Goal: Task Accomplishment & Management: Complete application form

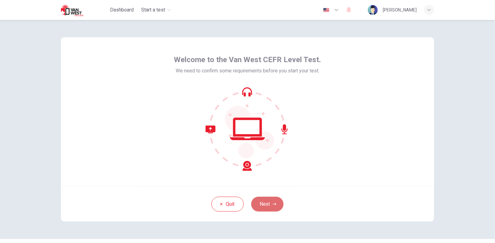
click at [272, 199] on button "Next" at bounding box center [267, 204] width 32 height 15
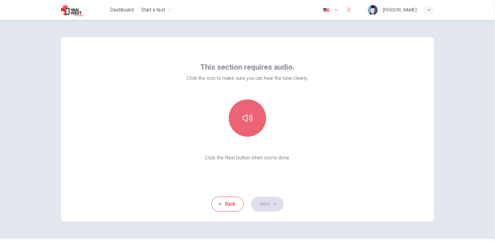
click at [245, 110] on button "button" at bounding box center [247, 117] width 37 height 37
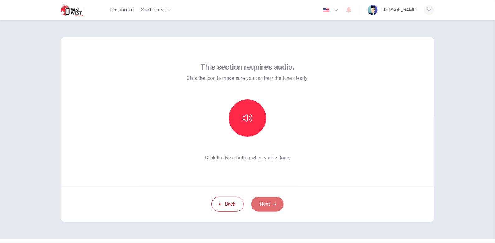
click at [270, 200] on button "Next" at bounding box center [267, 204] width 32 height 15
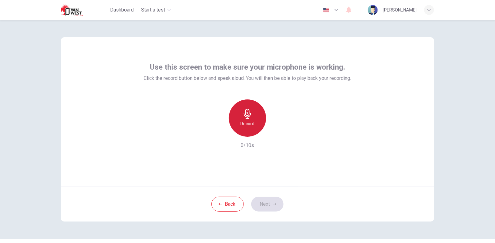
click at [251, 120] on h6 "Record" at bounding box center [248, 123] width 14 height 7
click at [251, 120] on div "Stop" at bounding box center [247, 117] width 37 height 37
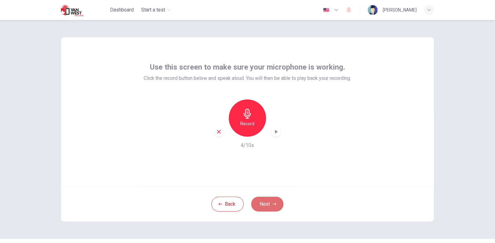
click at [266, 201] on button "Next" at bounding box center [267, 204] width 32 height 15
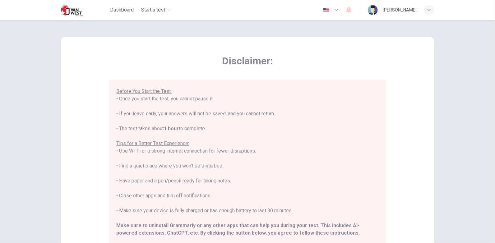
scroll to position [102, 0]
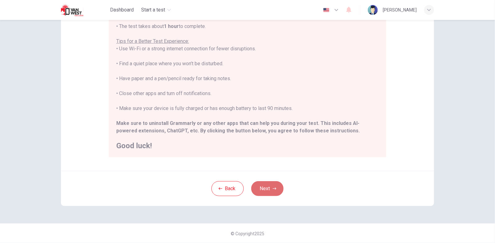
click at [260, 192] on button "Next" at bounding box center [267, 188] width 32 height 15
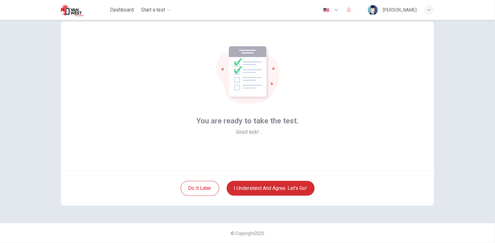
scroll to position [16, 0]
click at [260, 192] on button "I understand and agree. Let’s go!" at bounding box center [271, 188] width 88 height 15
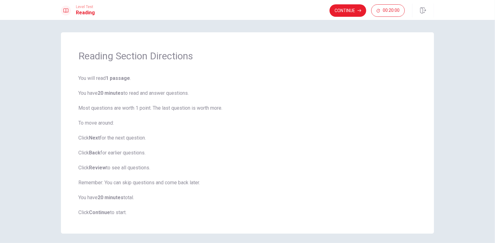
scroll to position [23, 0]
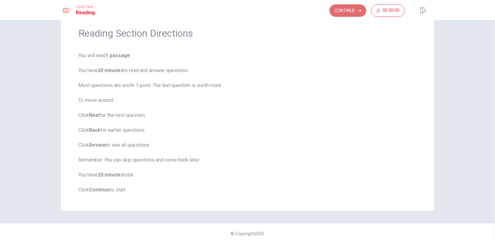
click at [339, 12] on button "Continue" at bounding box center [348, 10] width 37 height 12
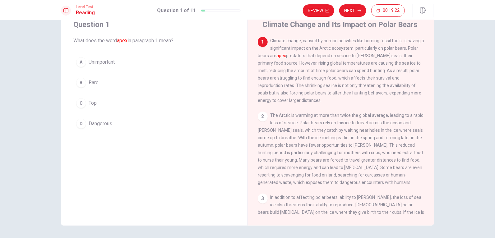
click at [83, 122] on div "D" at bounding box center [81, 124] width 10 height 10
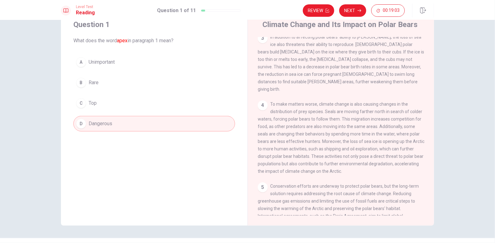
scroll to position [37, 0]
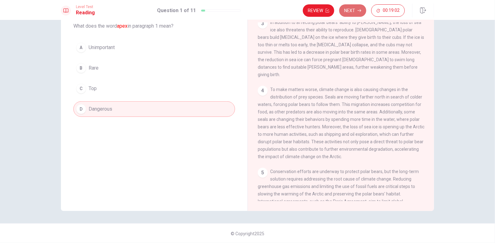
click at [356, 13] on button "Next" at bounding box center [352, 10] width 27 height 12
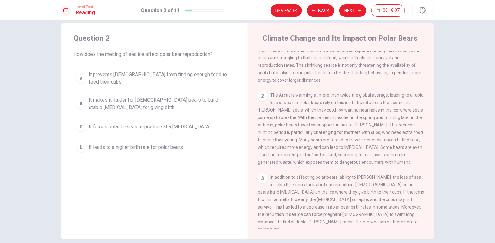
scroll to position [34, 0]
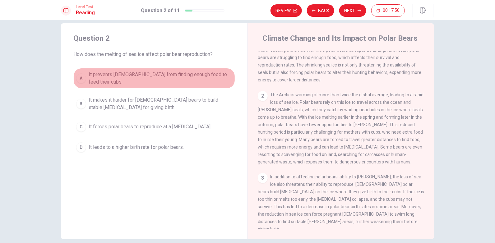
click at [199, 78] on span "It prevents [DEMOGRAPHIC_DATA] from finding enough food to feed their cubs." at bounding box center [161, 78] width 144 height 15
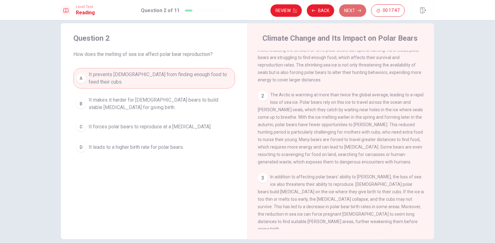
click at [344, 8] on button "Next" at bounding box center [352, 10] width 27 height 12
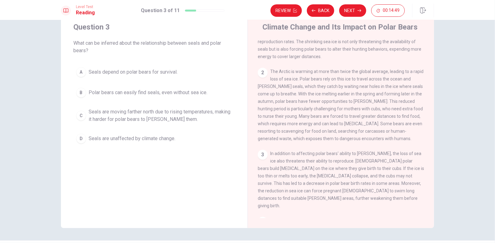
scroll to position [48, 0]
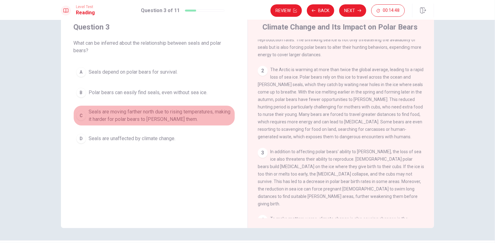
click at [115, 116] on span "Seals are moving farther north due to rising temperatures, making it harder for…" at bounding box center [161, 115] width 144 height 15
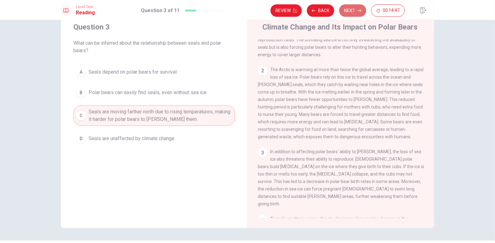
click at [345, 8] on button "Next" at bounding box center [352, 10] width 27 height 12
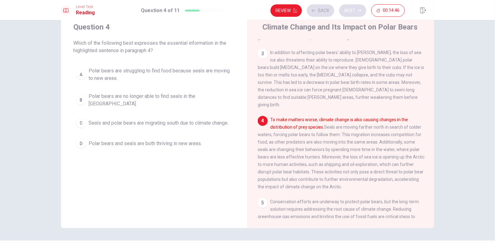
scroll to position [174, 0]
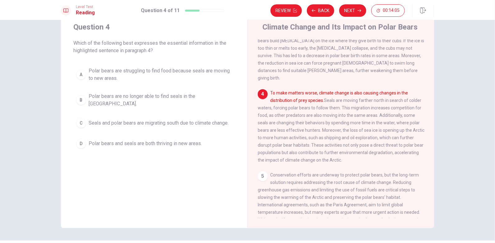
click at [312, 90] on font "To make matters worse, climate change is also causing changes in the distributi…" at bounding box center [339, 96] width 138 height 12
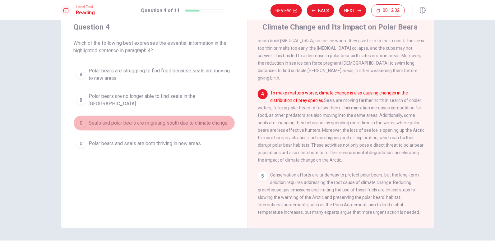
click at [210, 121] on span "Seals and polar bears are migrating south due to climate change." at bounding box center [159, 122] width 140 height 7
click at [164, 123] on button "C Seals and polar bears are migrating south due to climate change." at bounding box center [154, 123] width 162 height 16
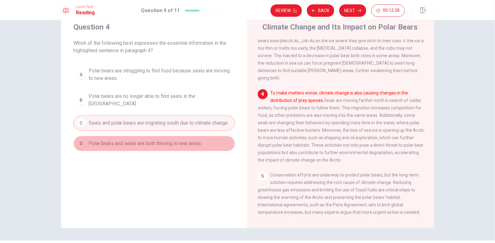
click at [139, 140] on span "Polar bears and seals are both thriving in new areas." at bounding box center [145, 143] width 113 height 7
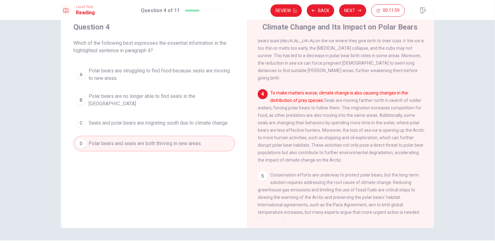
click at [73, 136] on button "D Polar bears and seals are both thriving in new areas." at bounding box center [154, 144] width 162 height 16
click at [317, 10] on button "Back" at bounding box center [320, 10] width 27 height 12
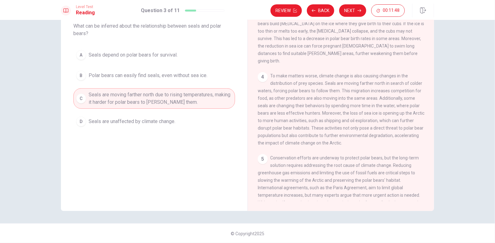
scroll to position [20, 0]
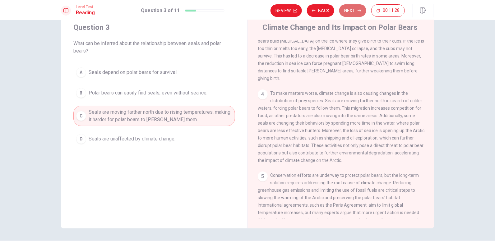
click at [356, 13] on button "Next" at bounding box center [352, 10] width 27 height 12
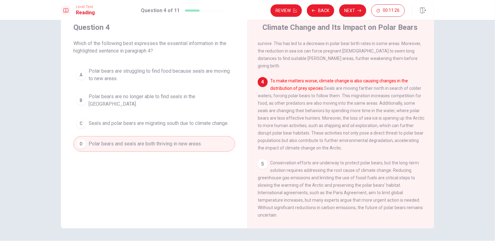
scroll to position [0, 0]
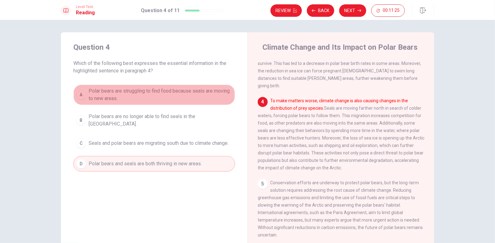
click at [140, 99] on span "Polar bears are struggling to find food because seals are moving to new areas." at bounding box center [161, 94] width 144 height 15
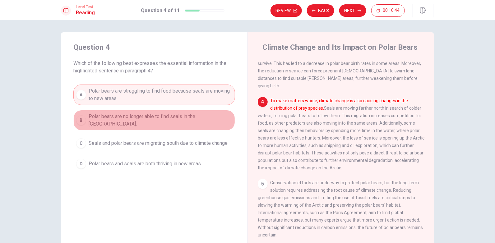
click at [159, 117] on span "Polar bears are no longer able to find seals in the [GEOGRAPHIC_DATA]." at bounding box center [161, 120] width 144 height 15
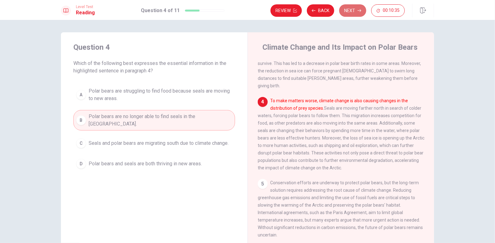
click at [349, 13] on button "Next" at bounding box center [352, 10] width 27 height 12
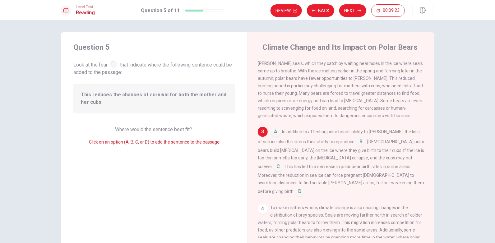
scroll to position [90, 0]
click at [283, 161] on input at bounding box center [278, 166] width 10 height 10
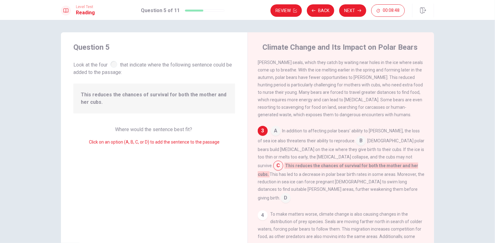
click at [322, 176] on span "This has led to a decrease in polar bear birth rates in some areas. Moreover, t…" at bounding box center [341, 186] width 167 height 29
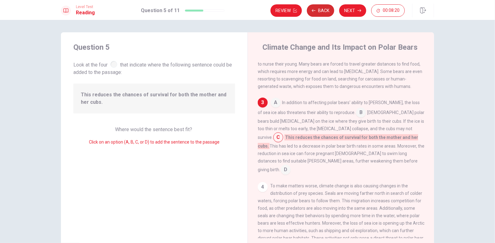
scroll to position [119, 0]
click at [350, 13] on button "Next" at bounding box center [352, 10] width 27 height 12
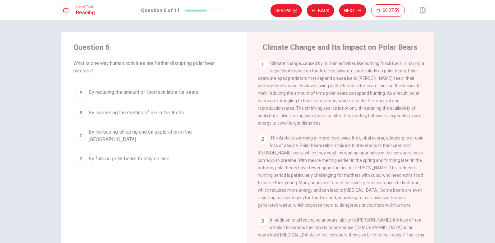
scroll to position [38, 0]
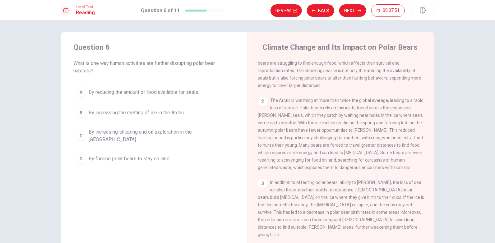
click at [374, 156] on div "2 The Arctic is warming at more than twice the global average, leading to a rap…" at bounding box center [341, 134] width 167 height 75
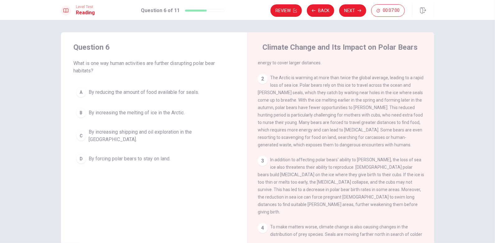
scroll to position [61, 0]
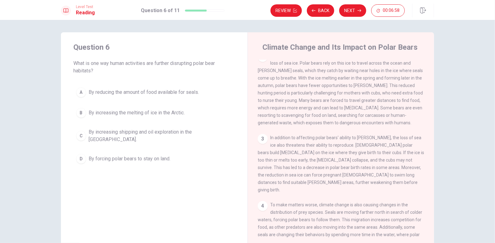
click at [373, 113] on span "The Arctic is warming at more than twice the global average, leading to a rapid…" at bounding box center [341, 89] width 166 height 72
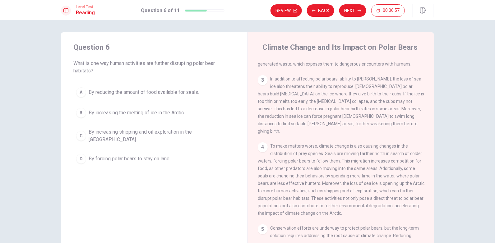
scroll to position [155, 0]
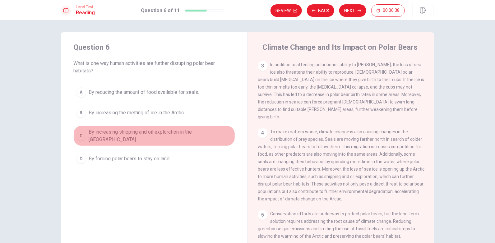
click at [171, 127] on button "C By increasing shipping and oil exploration in the [GEOGRAPHIC_DATA]." at bounding box center [154, 136] width 162 height 21
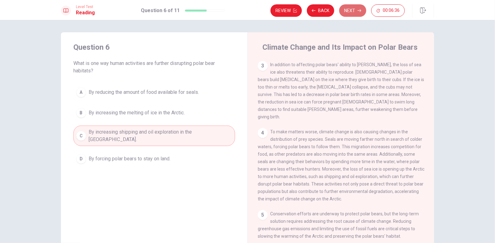
click at [347, 4] on button "Next" at bounding box center [352, 10] width 27 height 12
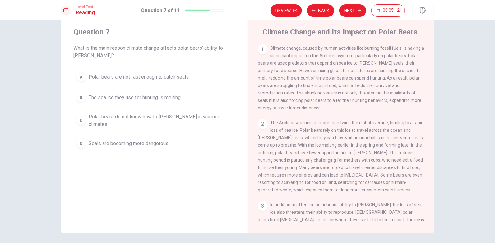
scroll to position [0, 0]
click at [322, 11] on button "Back" at bounding box center [320, 10] width 27 height 12
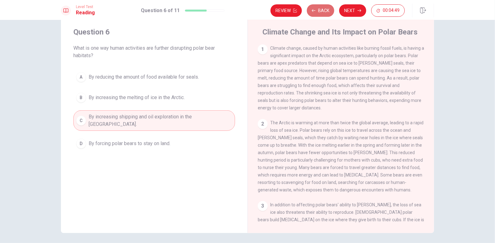
click at [322, 11] on button "Back" at bounding box center [320, 10] width 27 height 12
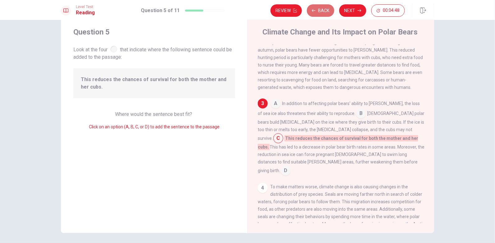
scroll to position [109, 0]
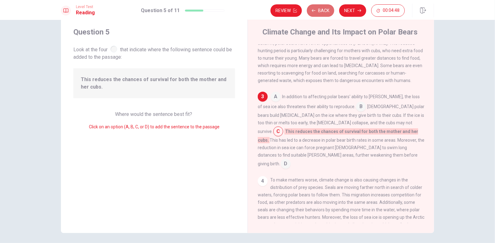
click at [322, 11] on button "Back" at bounding box center [320, 10] width 27 height 12
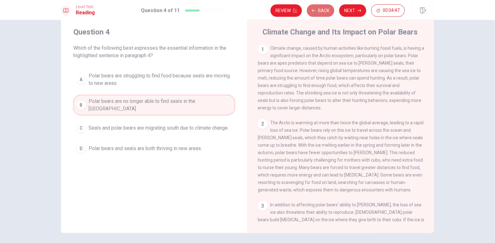
click at [322, 11] on button "Back" at bounding box center [320, 10] width 27 height 12
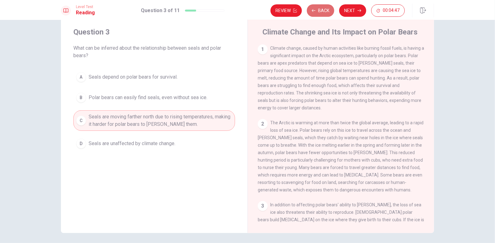
click at [322, 11] on button "Back" at bounding box center [320, 10] width 27 height 12
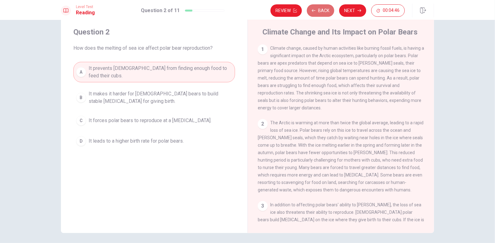
click at [322, 11] on button "Back" at bounding box center [320, 10] width 27 height 12
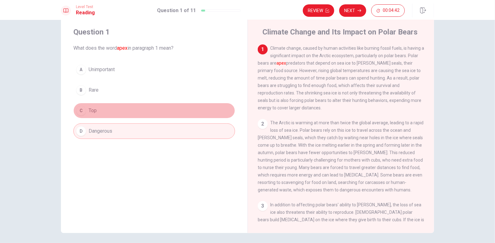
click at [146, 107] on button "C Top" at bounding box center [154, 111] width 162 height 16
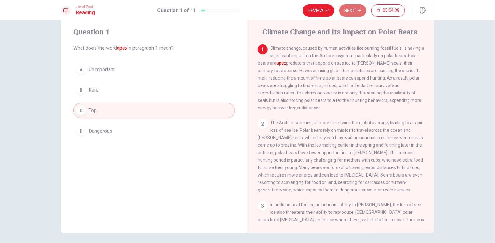
click at [353, 7] on button "Next" at bounding box center [352, 10] width 27 height 12
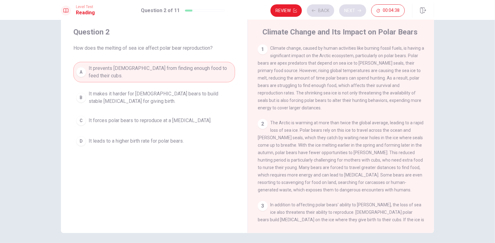
click at [353, 7] on div "Review Back Next 00:04:38" at bounding box center [337, 10] width 134 height 12
click at [347, 14] on button "Next" at bounding box center [352, 10] width 27 height 12
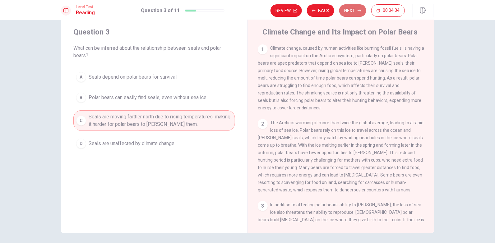
click at [347, 14] on button "Next" at bounding box center [352, 10] width 27 height 12
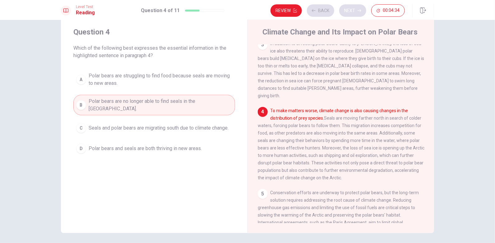
scroll to position [174, 0]
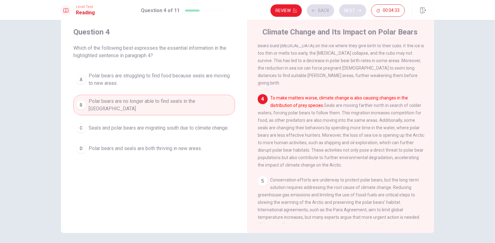
click at [347, 14] on div "Review Back Next 00:04:33" at bounding box center [337, 10] width 134 height 12
click at [347, 14] on button "Next" at bounding box center [352, 10] width 27 height 12
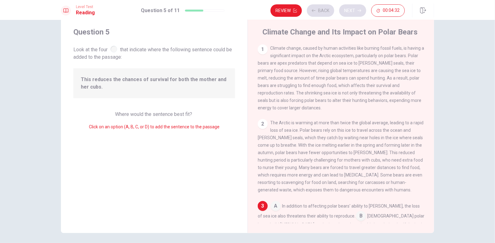
scroll to position [109, 0]
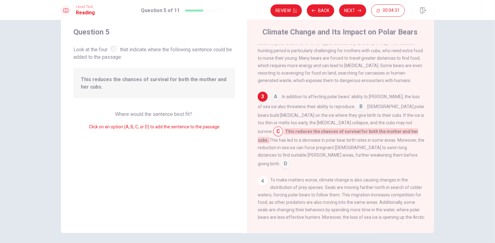
click at [354, 17] on div "Level Test Reading Question 5 of 11 Review Back Next 00:04:31" at bounding box center [247, 10] width 495 height 20
drag, startPoint x: 354, startPoint y: 17, endPoint x: 354, endPoint y: 14, distance: 3.7
click at [354, 14] on div "Level Test Reading Question 5 of 11 Review Back Next 00:04:30" at bounding box center [247, 10] width 495 height 20
click at [354, 14] on button "Next" at bounding box center [352, 10] width 27 height 12
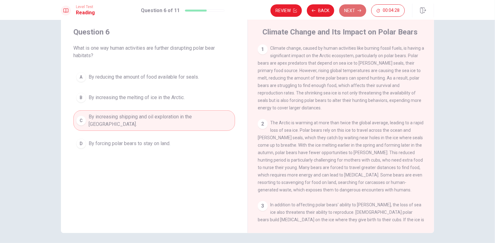
click at [354, 14] on button "Next" at bounding box center [352, 10] width 27 height 12
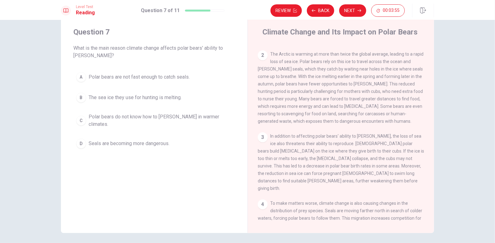
scroll to position [69, 0]
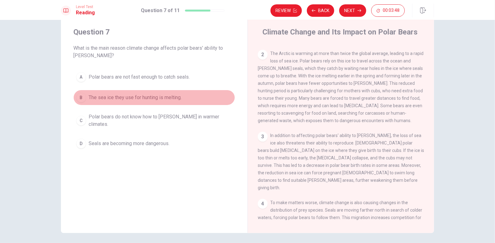
click at [146, 101] on span "The sea ice they use for hunting is melting." at bounding box center [135, 97] width 93 height 7
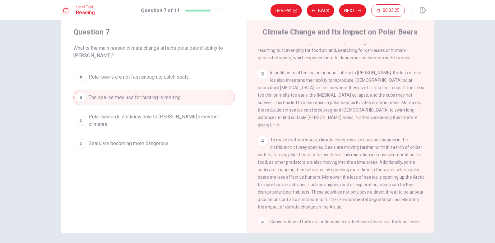
scroll to position [132, 0]
click at [355, 14] on button "Next" at bounding box center [352, 10] width 27 height 12
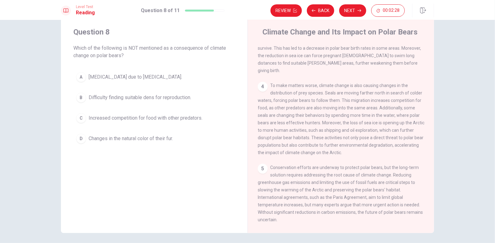
scroll to position [186, 0]
click at [137, 137] on span "Changes in the natural color of their fur." at bounding box center [131, 138] width 84 height 7
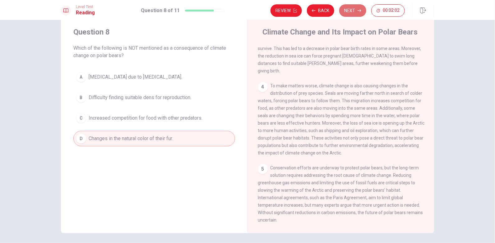
click at [351, 11] on button "Next" at bounding box center [352, 10] width 27 height 12
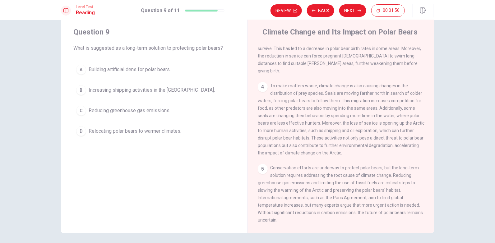
scroll to position [187, 0]
click at [116, 108] on span "Reducing greenhouse gas emissions." at bounding box center [130, 110] width 82 height 7
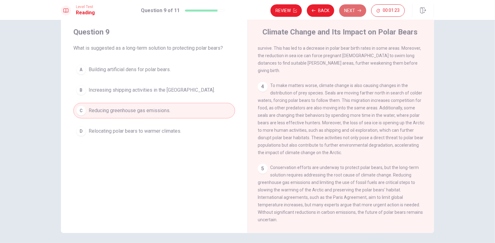
click at [354, 8] on button "Next" at bounding box center [352, 10] width 27 height 12
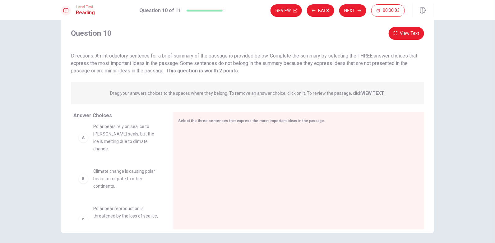
scroll to position [0, 0]
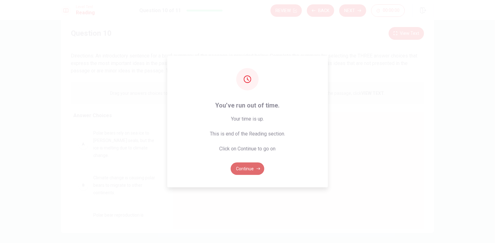
click at [243, 168] on button "Continue" at bounding box center [248, 169] width 34 height 12
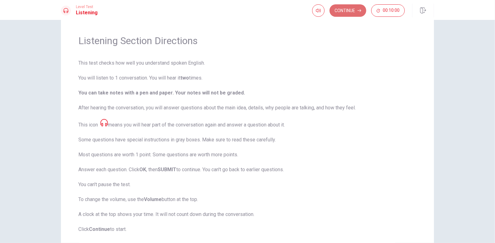
click at [349, 10] on button "Continue" at bounding box center [348, 10] width 37 height 12
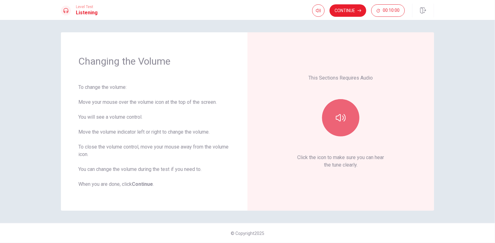
click at [337, 119] on icon "button" at bounding box center [341, 118] width 10 height 10
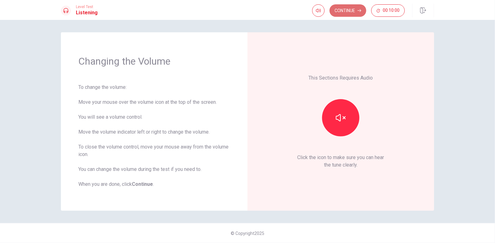
click at [349, 8] on button "Continue" at bounding box center [348, 10] width 37 height 12
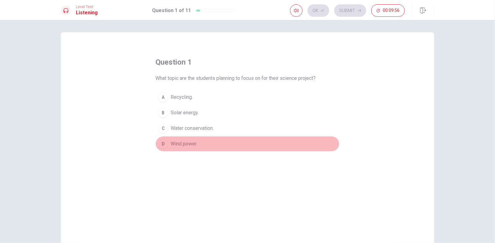
click at [187, 141] on span "Wind power." at bounding box center [184, 143] width 26 height 7
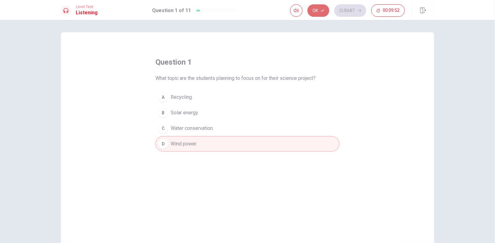
click at [319, 10] on button "Ok" at bounding box center [318, 10] width 22 height 12
click at [350, 12] on button "Submit" at bounding box center [350, 10] width 32 height 12
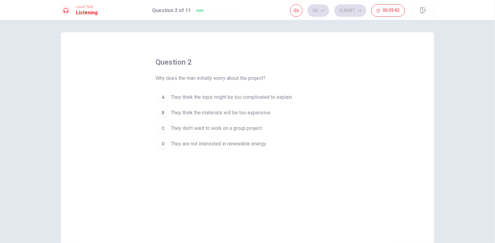
click at [209, 105] on button "B They think the materials will be too expensive." at bounding box center [247, 113] width 184 height 16
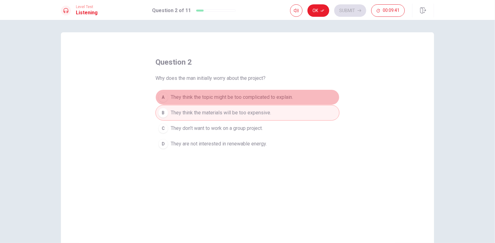
click at [210, 98] on span "They think the topic might be too complicated to explain." at bounding box center [232, 97] width 122 height 7
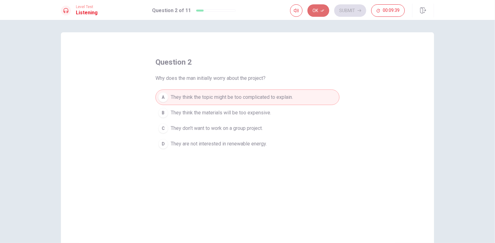
click at [313, 11] on button "Ok" at bounding box center [318, 10] width 22 height 12
click at [348, 8] on button "Submit" at bounding box center [350, 10] width 32 height 12
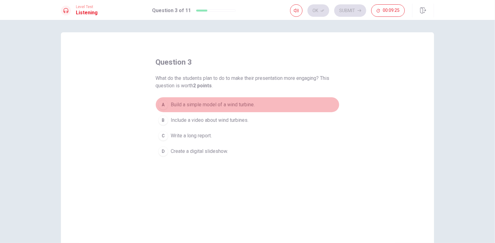
click at [201, 109] on button "A Build a simple model of a wind turbine." at bounding box center [247, 105] width 184 height 16
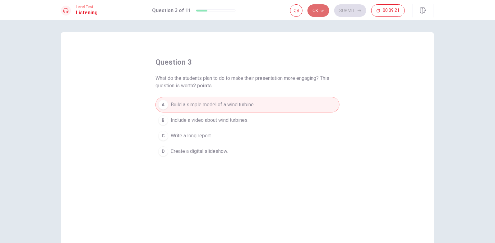
click at [317, 14] on button "Ok" at bounding box center [318, 10] width 22 height 12
click at [346, 4] on div "Ok Submit 00:09:20" at bounding box center [362, 11] width 144 height 14
click at [346, 11] on button "Submit" at bounding box center [350, 10] width 32 height 12
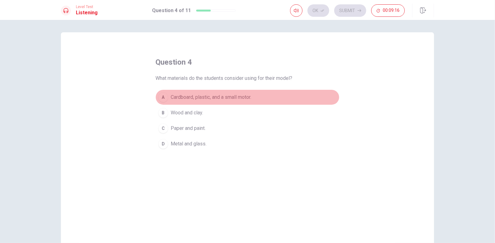
click at [242, 97] on span "Cardboard, plastic, and a small motor." at bounding box center [211, 97] width 81 height 7
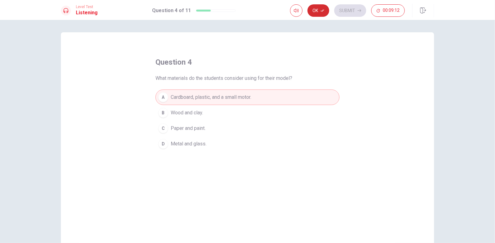
click at [317, 11] on button "Ok" at bounding box center [318, 10] width 22 height 12
click at [353, 7] on button "Submit" at bounding box center [350, 10] width 32 height 12
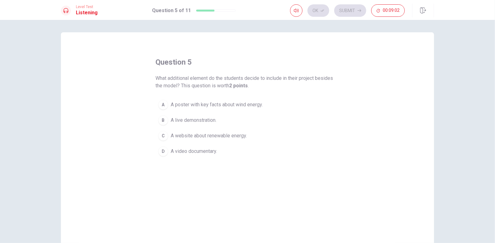
click at [210, 109] on button "A A poster with key facts about wind energy." at bounding box center [247, 105] width 184 height 16
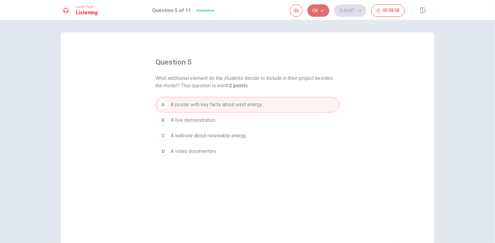
click at [315, 11] on button "Ok" at bounding box center [318, 10] width 22 height 12
click at [359, 8] on button "Submit" at bounding box center [350, 10] width 32 height 12
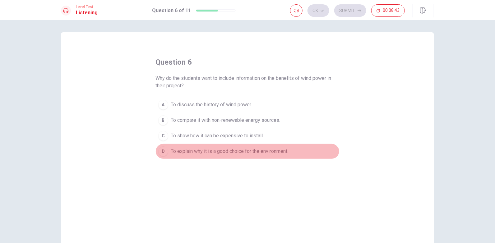
click at [209, 155] on button "D To explain why it is a good choice for the environment." at bounding box center [247, 152] width 184 height 16
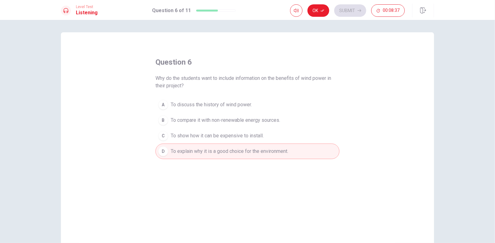
click at [316, 17] on div "Ok Submit 00:08:37" at bounding box center [362, 11] width 144 height 14
click at [320, 10] on button "Ok" at bounding box center [318, 10] width 22 height 12
click at [350, 12] on button "Submit" at bounding box center [350, 10] width 32 height 12
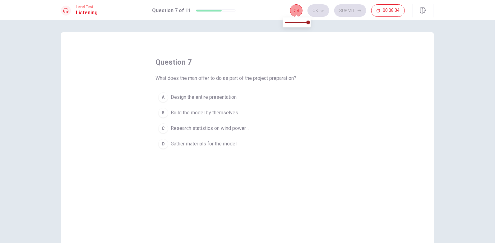
click at [294, 10] on icon "button" at bounding box center [296, 10] width 5 height 5
click at [294, 81] on span "What does the man offer to do as part of the project preparation?" at bounding box center [225, 78] width 141 height 7
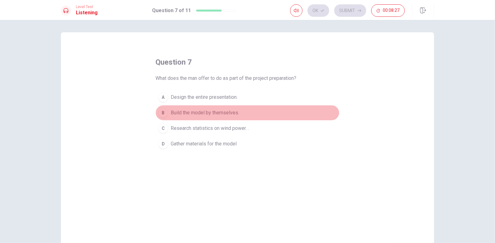
click at [208, 119] on button "B Build the model by themselves." at bounding box center [247, 113] width 184 height 16
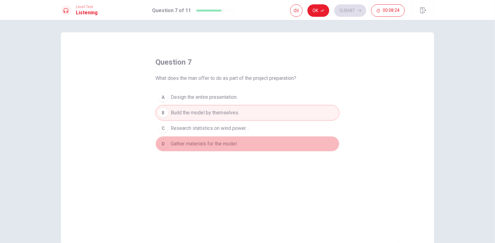
click at [216, 146] on span "Gather materials for the model" at bounding box center [204, 143] width 66 height 7
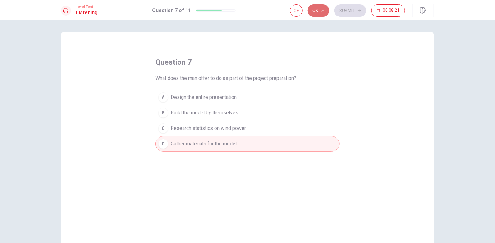
click at [310, 11] on button "Ok" at bounding box center [318, 10] width 22 height 12
click at [356, 11] on button "Submit" at bounding box center [350, 10] width 32 height 12
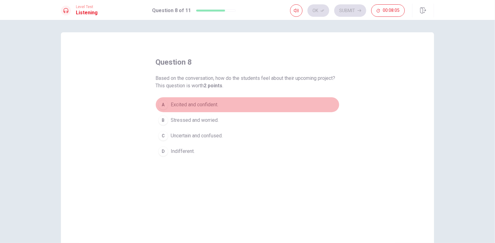
click at [209, 104] on span "Excited and confident." at bounding box center [195, 104] width 48 height 7
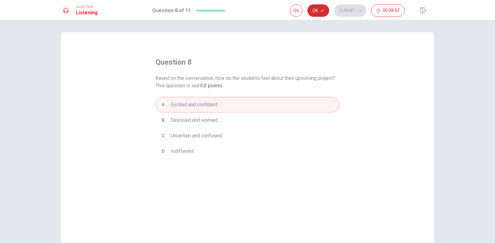
click at [320, 15] on button "Ok" at bounding box center [318, 10] width 22 height 12
click at [342, 10] on button "Submit" at bounding box center [350, 10] width 32 height 12
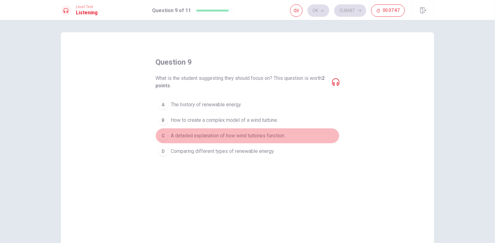
click at [192, 137] on span "A detailed explanation of how wind turbines function." at bounding box center [228, 135] width 114 height 7
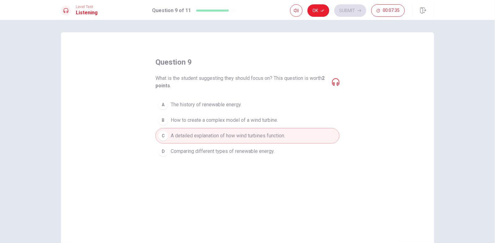
click at [316, 17] on div "Ok Submit 00:07:35" at bounding box center [362, 11] width 144 height 14
click at [319, 7] on button "Ok" at bounding box center [318, 10] width 22 height 12
click at [342, 8] on button "Submit" at bounding box center [350, 10] width 32 height 12
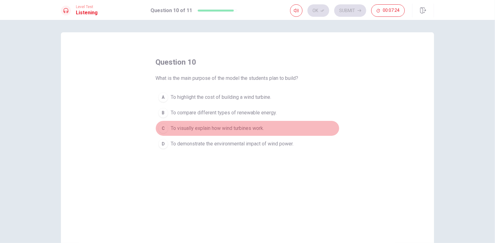
click at [221, 132] on button "C To visually explain how wind turbines work." at bounding box center [247, 129] width 184 height 16
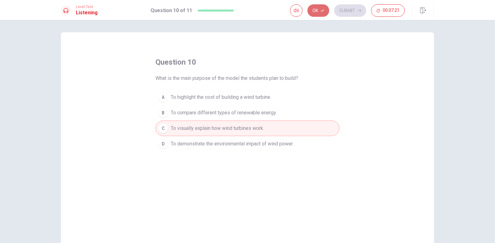
click at [323, 13] on button "Ok" at bounding box center [318, 10] width 22 height 12
click at [352, 7] on button "Submit" at bounding box center [350, 10] width 32 height 12
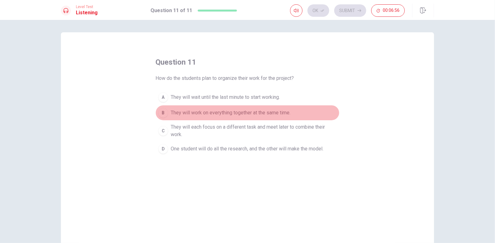
click at [247, 117] on button "B They will work on everything together at the same time." at bounding box center [247, 113] width 184 height 16
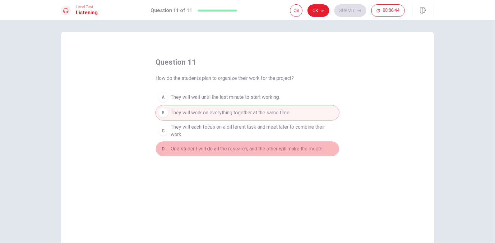
click at [167, 150] on button "D One student will do all the research, and the other will make the model." at bounding box center [247, 149] width 184 height 16
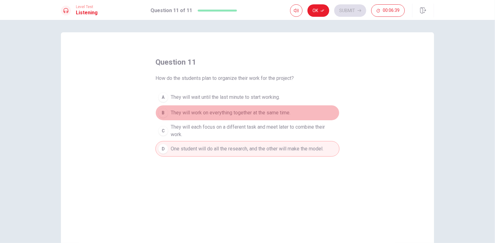
click at [179, 111] on span "They will work on everything together at the same time." at bounding box center [231, 112] width 120 height 7
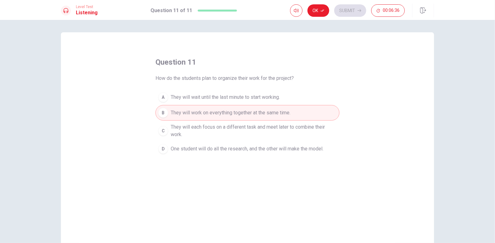
drag, startPoint x: 214, startPoint y: 127, endPoint x: 176, endPoint y: 132, distance: 38.7
click at [176, 132] on span "They will each focus on a different task and meet later to combine their work." at bounding box center [254, 130] width 166 height 15
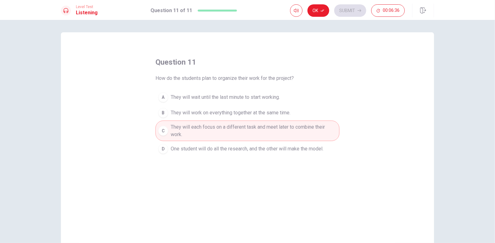
click at [176, 132] on span "They will each focus on a different task and meet later to combine their work." at bounding box center [254, 130] width 166 height 15
click at [321, 12] on icon "button" at bounding box center [323, 11] width 4 height 4
click at [342, 15] on button "Submit" at bounding box center [350, 10] width 32 height 12
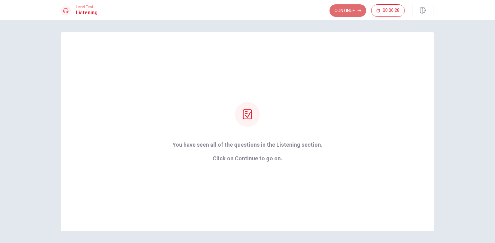
click at [348, 9] on button "Continue" at bounding box center [348, 10] width 37 height 12
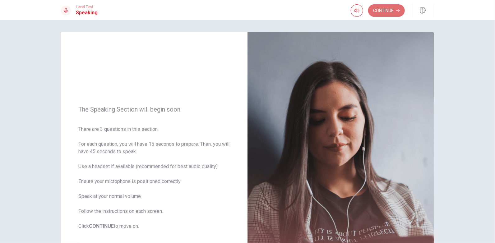
click at [386, 11] on button "Continue" at bounding box center [386, 10] width 37 height 12
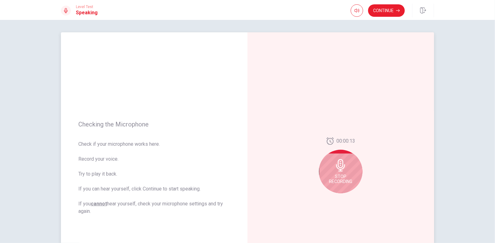
click at [338, 175] on span "Stop Recording" at bounding box center [340, 179] width 23 height 10
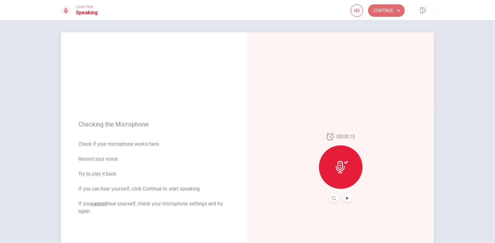
click at [386, 8] on button "Continue" at bounding box center [386, 10] width 37 height 12
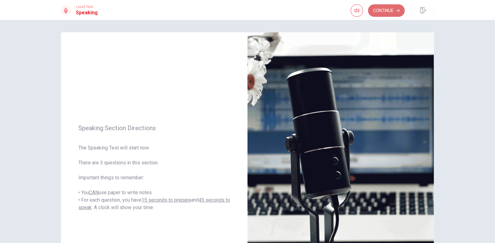
click at [381, 9] on button "Continue" at bounding box center [386, 10] width 37 height 12
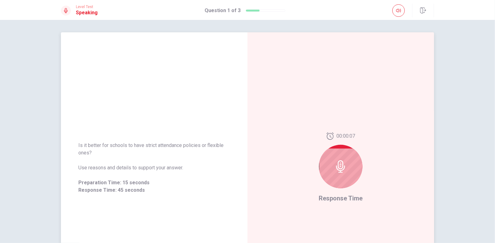
click at [341, 173] on div at bounding box center [341, 167] width 44 height 44
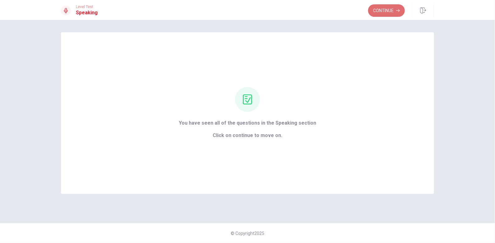
click at [370, 11] on button "Continue" at bounding box center [386, 10] width 37 height 12
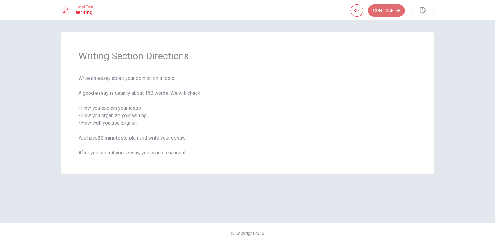
click at [382, 16] on button "Continue" at bounding box center [386, 10] width 37 height 12
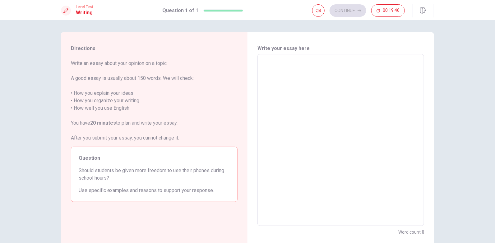
click at [310, 118] on textarea at bounding box center [341, 140] width 158 height 162
drag, startPoint x: 94, startPoint y: 170, endPoint x: 196, endPoint y: 175, distance: 102.4
click at [196, 175] on span "Should students be given more freedom to use their phones during school hours?" at bounding box center [154, 174] width 151 height 15
click at [279, 66] on textarea at bounding box center [341, 140] width 158 height 162
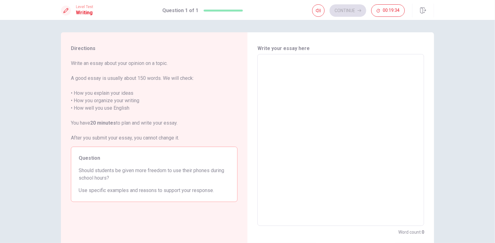
type textarea "i"
type textarea "x"
type textarea "i"
type textarea "x"
type textarea "i"
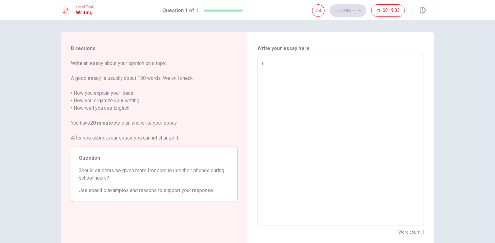
type textarea "x"
type textarea "I"
type textarea "x"
type textarea "I"
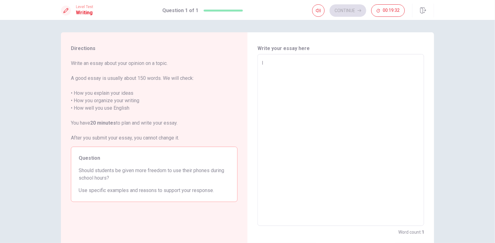
type textarea "x"
type textarea "I t"
type textarea "x"
type textarea "I th"
type textarea "x"
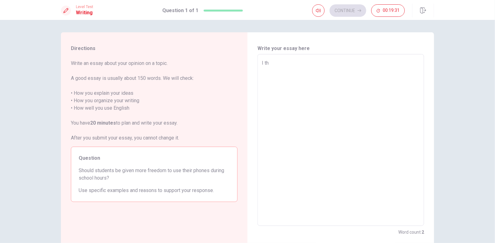
type textarea "I thi"
type textarea "x"
type textarea "I thin"
type textarea "x"
type textarea "I think"
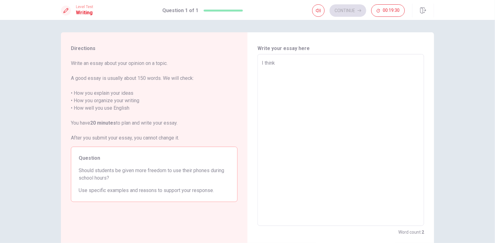
type textarea "x"
type textarea "I think"
type textarea "x"
type textarea "I think s"
type textarea "x"
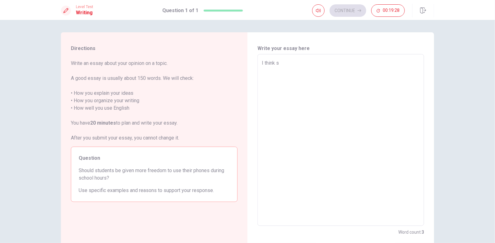
type textarea "I think st"
type textarea "x"
type textarea "I think stu"
type textarea "x"
type textarea "I think stud"
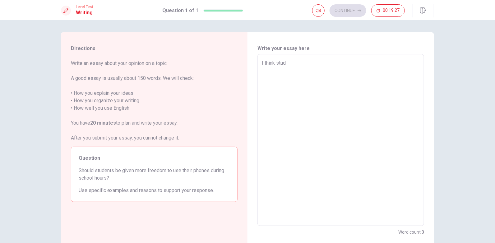
type textarea "x"
type textarea "I think stude"
type textarea "x"
type textarea "I think studen"
type textarea "x"
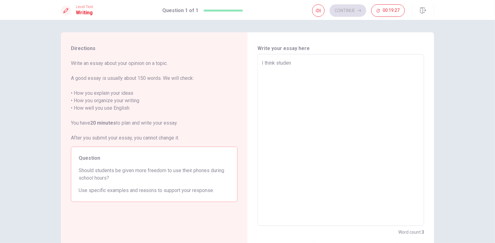
type textarea "I think studenr"
type textarea "x"
type textarea "I think studen"
type textarea "x"
type textarea "I think student"
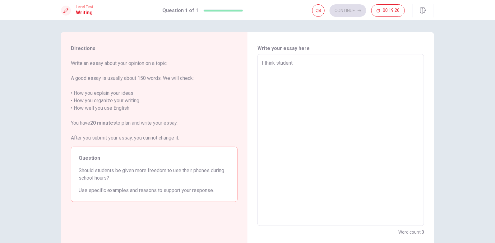
type textarea "x"
type textarea "I think students"
type textarea "x"
type textarea "I think students"
type textarea "x"
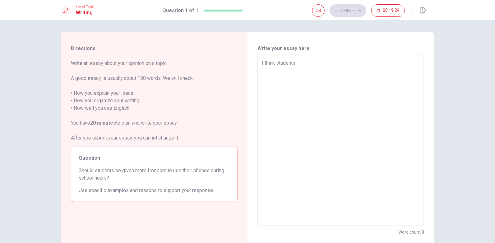
type textarea "I think students b"
type textarea "x"
type textarea "I think students be"
type textarea "x"
type textarea "I think students be"
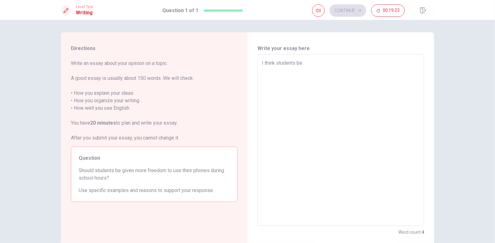
type textarea "x"
type textarea "I think students be g"
type textarea "x"
type textarea "I think students be gi"
type textarea "x"
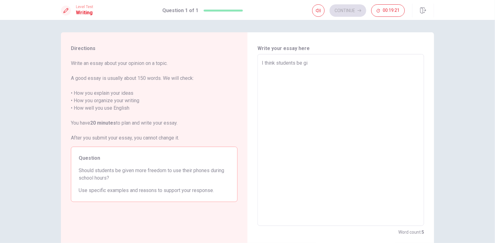
type textarea "I think students be giv"
type textarea "x"
type textarea "I think students be give"
type textarea "x"
type textarea "I think students be givem"
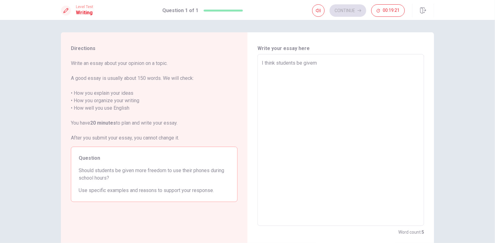
type textarea "x"
type textarea "I think students be give"
type textarea "x"
type textarea "I think students be given"
type textarea "x"
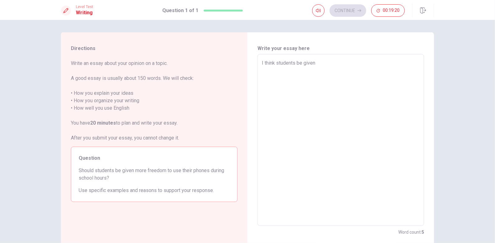
type textarea "I think students be given"
click at [296, 65] on textarea "I think students be given" at bounding box center [341, 140] width 158 height 162
type textarea "x"
type textarea "I think students dbe given"
type textarea "x"
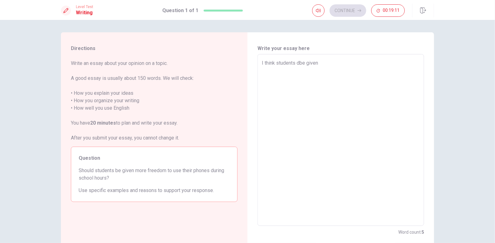
type textarea "I think students dobe given"
type textarea "x"
type textarea "I think students doebe given"
type textarea "x"
type textarea "I think students doesbe given"
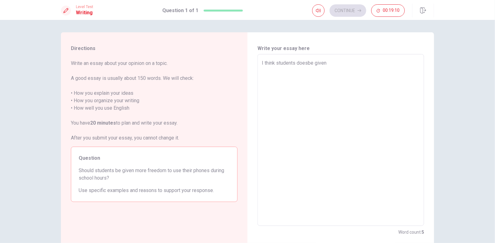
type textarea "x"
type textarea "I think students doesnbe given"
type textarea "x"
type textarea "I think students doesntbe given"
type textarea "x"
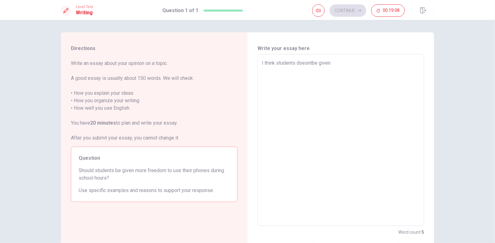
type textarea "I think students doesnt be given"
type textarea "x"
click at [319, 65] on textarea "I think students doesnt be given" at bounding box center [341, 140] width 158 height 162
type textarea "I think students doesnt begiven"
type textarea "x"
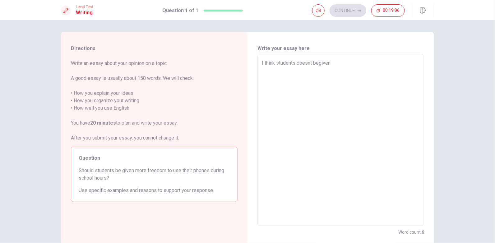
type textarea "I think students doesnt bgiven"
type textarea "x"
type textarea "I think students doesnt given"
click at [333, 62] on textarea "I think students doesnt given" at bounding box center [341, 140] width 158 height 162
type textarea "x"
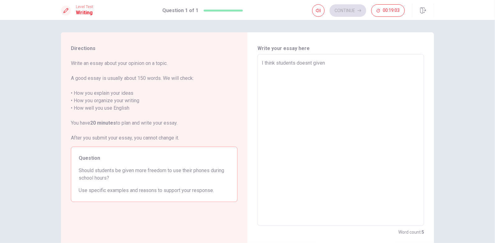
type textarea "I think students doesnt given m"
type textarea "x"
type textarea "I think students doesnt given mo"
type textarea "x"
type textarea "I think students doesnt given mor"
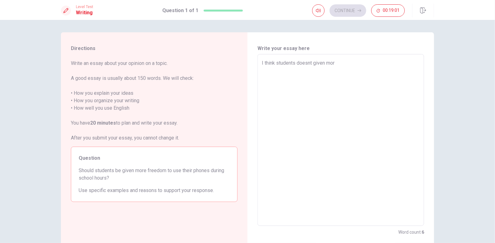
type textarea "x"
type textarea "I think students doesnt given more"
type textarea "x"
type textarea "I think students doesnt given more"
type textarea "x"
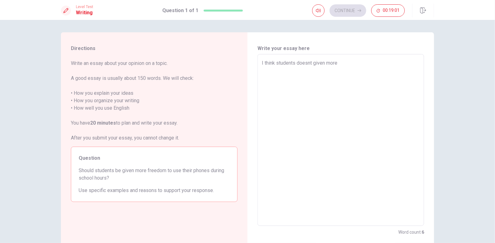
type textarea "I think students doesnt given more f"
type textarea "x"
type textarea "I think students doesnt given more fe"
type textarea "x"
type textarea "I think students doesnt given more fer"
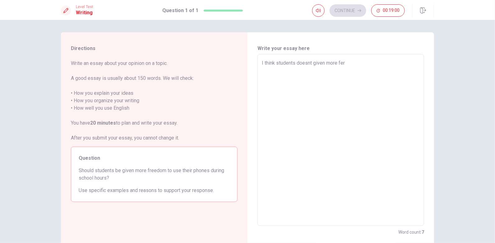
type textarea "x"
type textarea "I think students doesnt given more fe"
type textarea "x"
type textarea "I think students doesnt given more f"
type textarea "x"
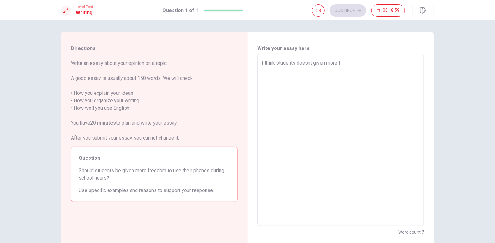
type textarea "I think students doesnt given more fr"
type textarea "x"
type textarea "I think students doesnt given more fre"
type textarea "x"
type textarea "I think students doesnt given more free"
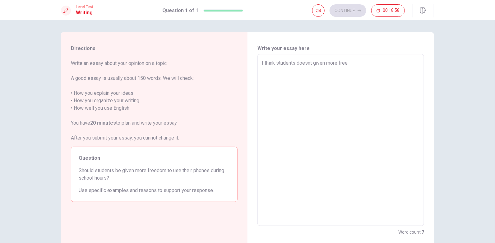
type textarea "x"
type textarea "I think students doesnt given more freed"
type textarea "x"
type textarea "I think students doesnt given more freedo"
type textarea "x"
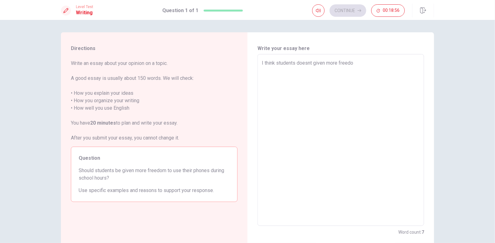
type textarea "I think students doesnt given more freedom"
type textarea "x"
type textarea "I think students doesnt given more freedom"
type textarea "x"
type textarea "I think students doesnt given more freedom t"
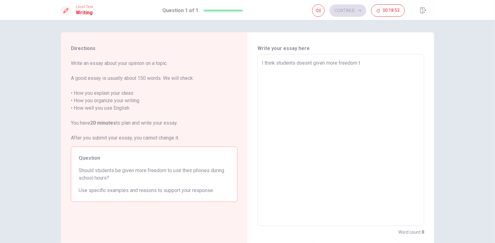
type textarea "x"
type textarea "I think students doesnt given more freedom to"
type textarea "x"
type textarea "I think students doesnt given more freedom to"
type textarea "x"
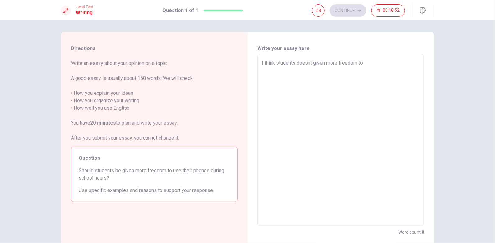
type textarea "I think students doesnt given more freedom to u"
type textarea "x"
type textarea "I think students doesnt given more freedom to us"
type textarea "x"
type textarea "I think students doesnt given more freedom to use"
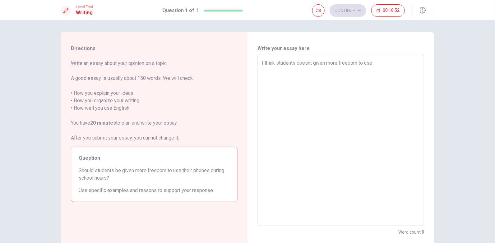
type textarea "x"
type textarea "I think students doesnt given more freedom to use"
type textarea "x"
type textarea "I think students doesnt given more freedom to use t"
type textarea "x"
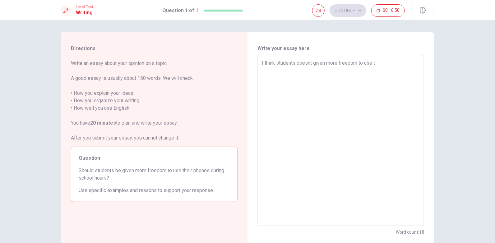
type textarea "I think students doesnt given more freedom to use th"
type textarea "x"
type textarea "I think students doesnt given more freedom to use the"
type textarea "x"
type textarea "I think students doesnt given more freedom to use thei"
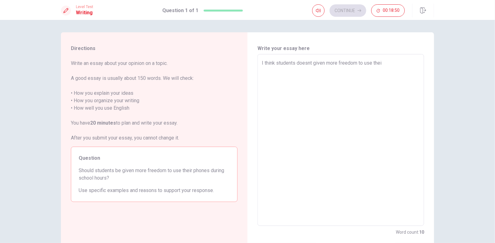
type textarea "x"
type textarea "I think students doesnt given more freedom to use their"
type textarea "x"
type textarea "I think students doesnt given more freedom to use their"
type textarea "x"
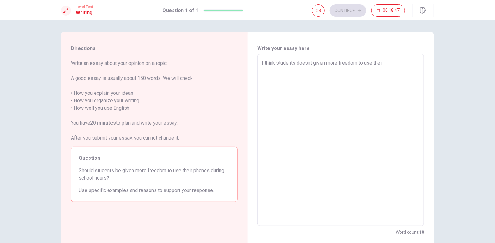
type textarea "I think students doesnt given more freedom to use their p"
type textarea "x"
type textarea "I think students doesnt given more freedom to use their ph"
type textarea "x"
type textarea "I think students doesnt given more freedom to use their pho"
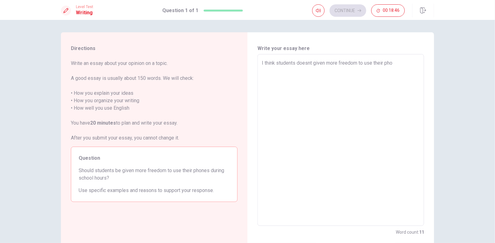
type textarea "x"
type textarea "I think students doesnt given more freedom to use their phon"
type textarea "x"
type textarea "I think students doesnt given more freedom to use their phone"
type textarea "x"
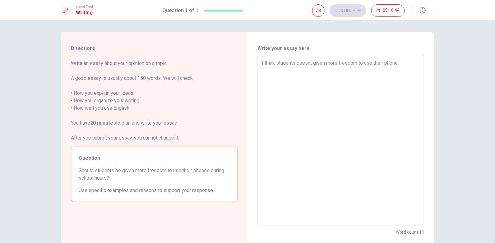
type textarea "I think students doesnt given more freedom to use their phones"
type textarea "x"
type textarea "I think students doesnt given more freedom to use their phones"
type textarea "x"
type textarea "I think students doesnt given more freedom to use their phones d"
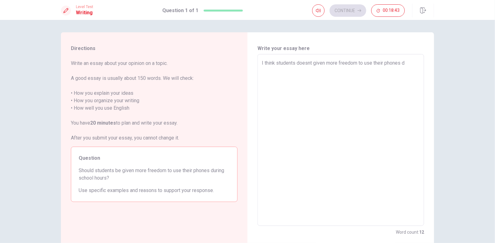
type textarea "x"
type textarea "I think students doesnt given more freedom to use their phones du"
type textarea "x"
type textarea "I think students doesnt given more freedom to use their phones dur"
type textarea "x"
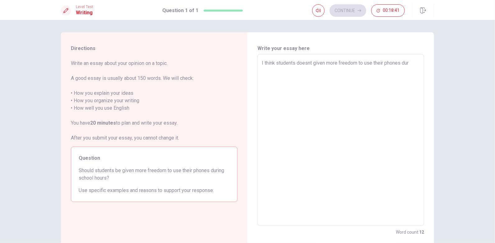
type textarea "I think students doesnt given more freedom to use their phones duri"
type textarea "x"
type textarea "I think students doesnt given more freedom to use their phones durin"
type textarea "x"
type textarea "I think students doesnt given more freedom to use their phones during"
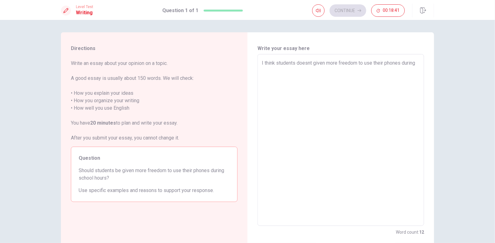
type textarea "x"
type textarea "I think students doesnt given more freedom to use their phones during"
type textarea "x"
type textarea "I think students doesnt given more freedom to use their phones during x"
type textarea "x"
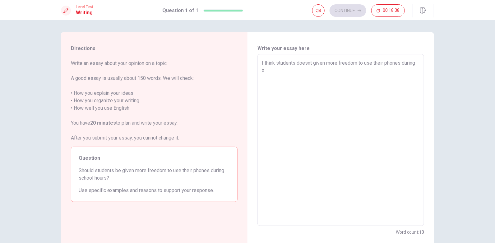
type textarea "I think students doesnt given more freedom to use their phones during"
type textarea "x"
type textarea "I think students doesnt given more freedom to use their phones during s"
type textarea "x"
type textarea "I think students doesnt given more freedom to use their phones during sc"
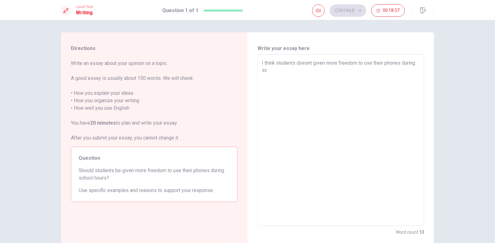
type textarea "x"
type textarea "I think students doesnt given more freedom to use their phones during sch"
type textarea "x"
type textarea "I think students doesnt given more freedom to use their phones during scho"
type textarea "x"
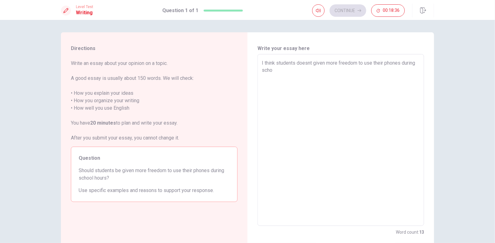
type textarea "I think students doesnt given more freedom to use their phones during schoo"
type textarea "x"
type textarea "I think students doesnt given more freedom to use their phones during school"
type textarea "x"
type textarea "I think students doesnt given more freedom to use their phones during school"
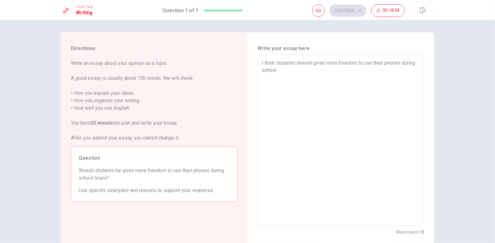
type textarea "x"
type textarea "I think students doesnt given more freedom to use their phones during school h"
type textarea "x"
type textarea "I think students doesnt given more freedom to use their phones during school ho"
type textarea "x"
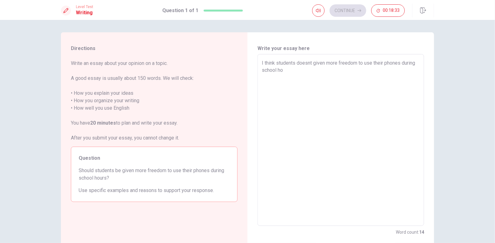
type textarea "I think students doesnt given more freedom to use their phones during school hou"
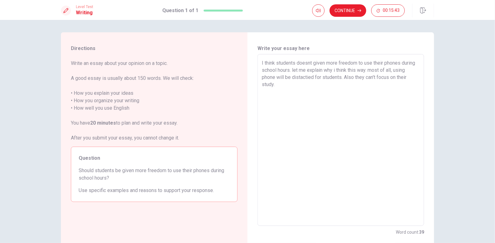
click at [293, 70] on textarea "I think students doesnt given more freedom to use their phones during school ho…" at bounding box center [341, 140] width 158 height 162
click at [373, 70] on textarea "I think students doesnt given more freedom to use their phones during school ho…" at bounding box center [341, 140] width 158 height 162
click at [299, 91] on textarea "I think students doesnt given more freedom to use their phones during school ho…" at bounding box center [341, 140] width 158 height 162
click at [353, 15] on button "Continue" at bounding box center [348, 10] width 37 height 12
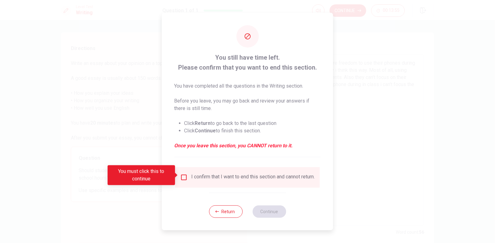
click at [184, 174] on input "You must click this to continue" at bounding box center [183, 177] width 7 height 7
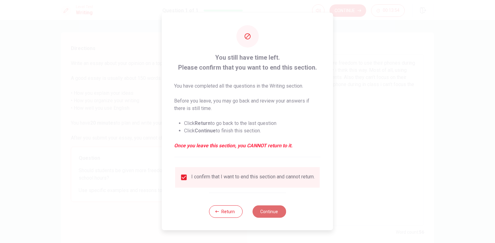
click at [274, 218] on button "Continue" at bounding box center [269, 212] width 34 height 12
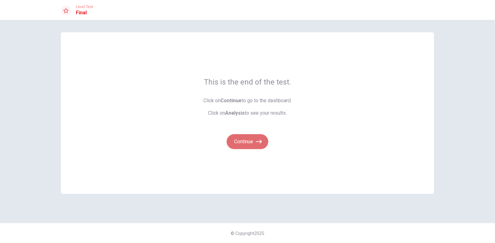
click at [253, 136] on button "Continue" at bounding box center [248, 141] width 42 height 15
